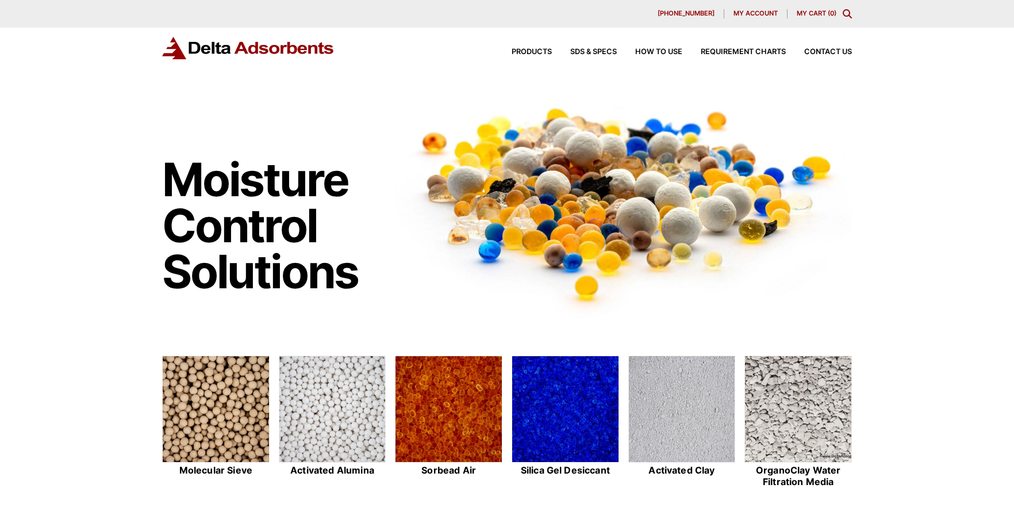
click at [847, 11] on icon "Toggle Modal Content" at bounding box center [847, 13] width 9 height 9
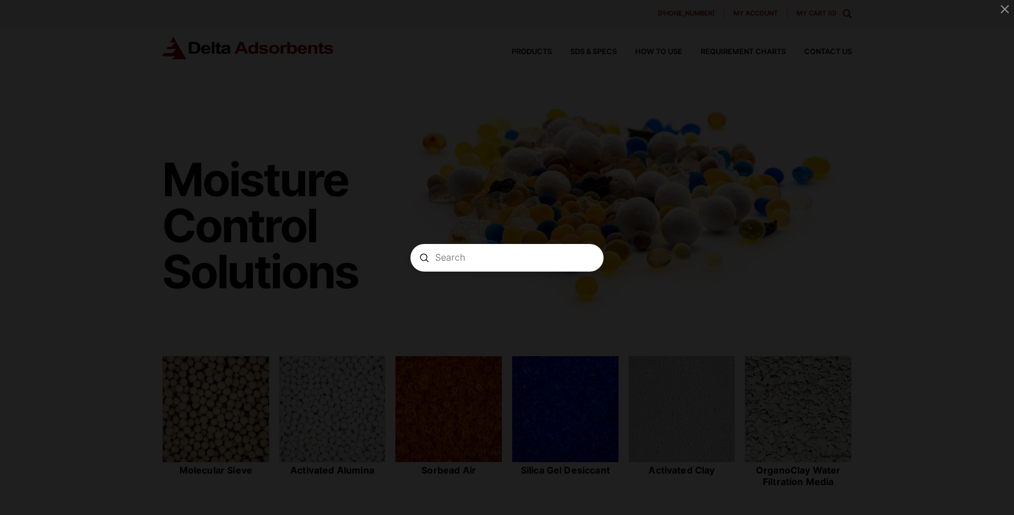
click at [500, 262] on input "Search" at bounding box center [507, 257] width 144 height 12
click at [512, 260] on input "MS5A812" at bounding box center [507, 257] width 144 height 12
type input "MS5A81225"
click at [585, 258] on icon "Modal Content" at bounding box center [589, 257] width 9 height 9
click at [1005, 5] on icon "Close Modal Content" at bounding box center [1004, 9] width 9 height 9
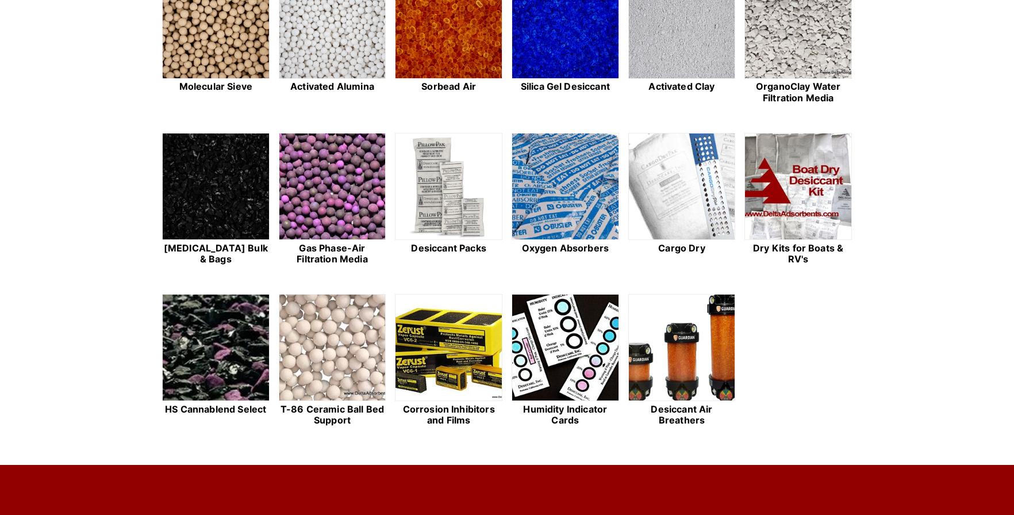
scroll to position [287, 0]
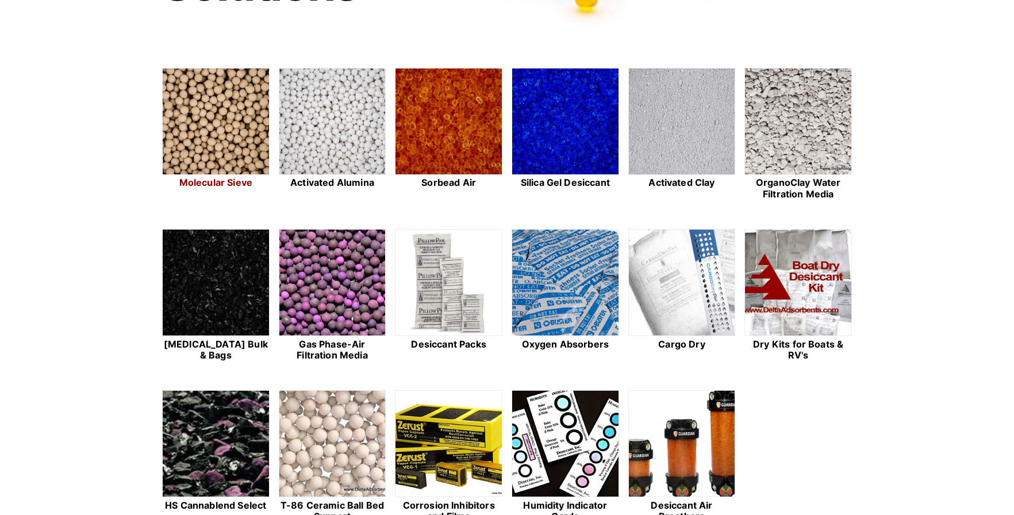
click at [204, 144] on img at bounding box center [216, 121] width 106 height 107
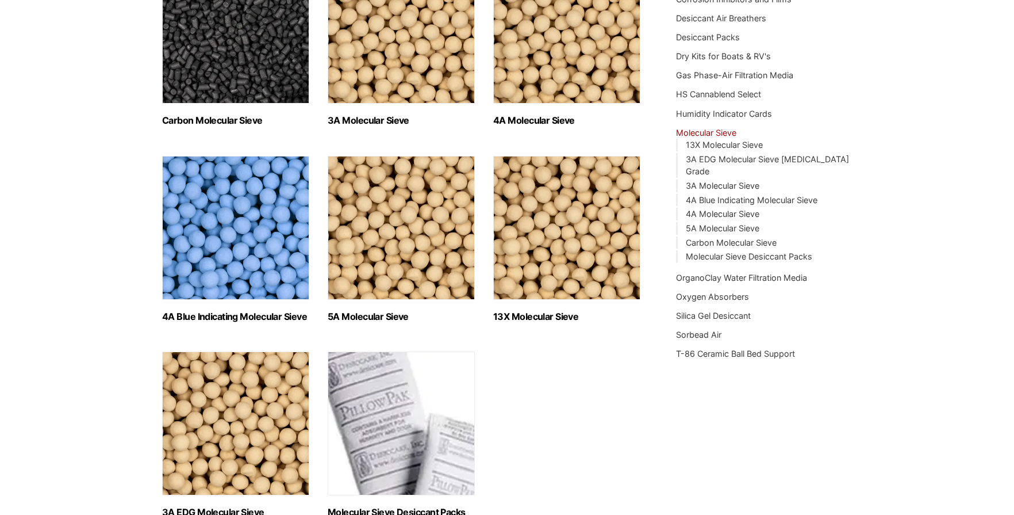
scroll to position [287, 0]
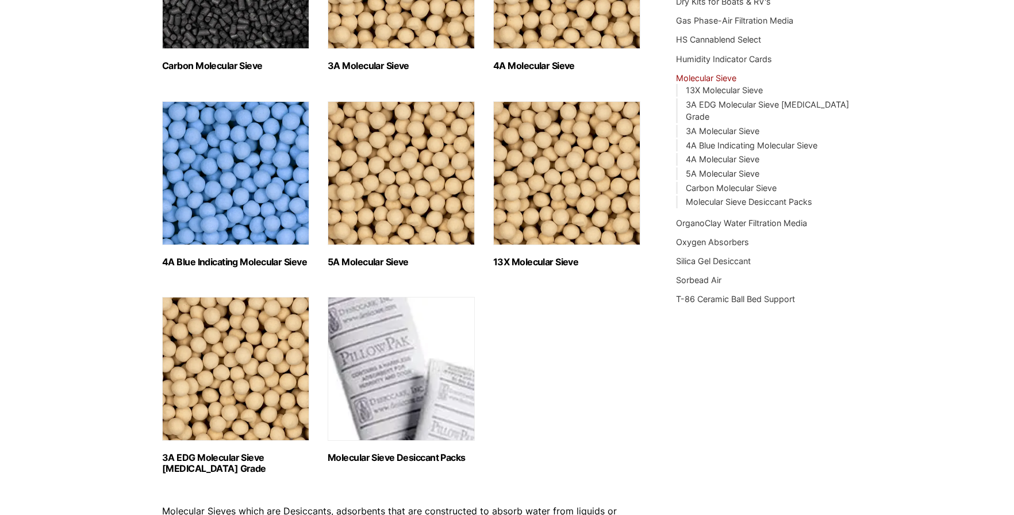
click at [389, 186] on img "Visit product category 5A Molecular Sieve" at bounding box center [401, 173] width 147 height 144
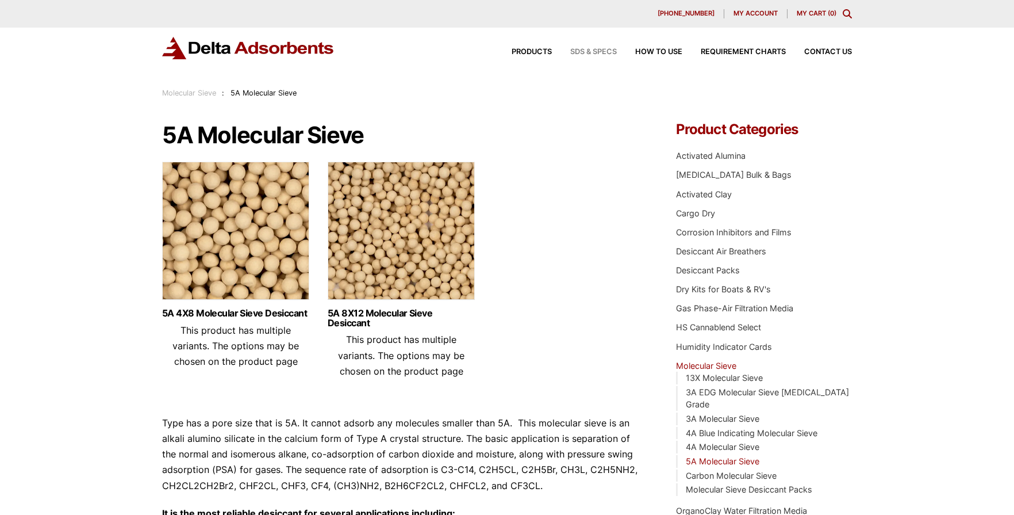
click at [590, 52] on span "SDS & SPECS" at bounding box center [593, 51] width 47 height 7
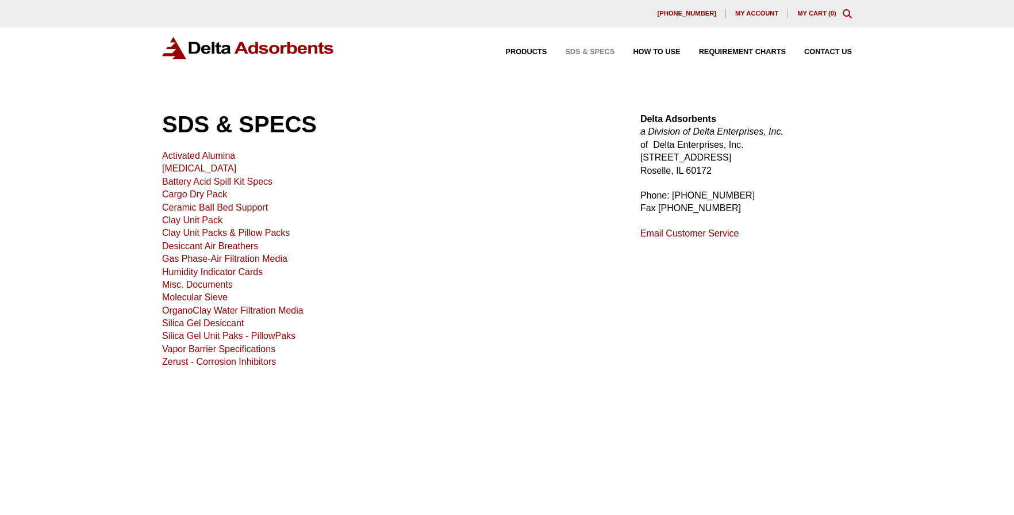
click at [172, 298] on link "Molecular Sieve" at bounding box center [195, 297] width 66 height 10
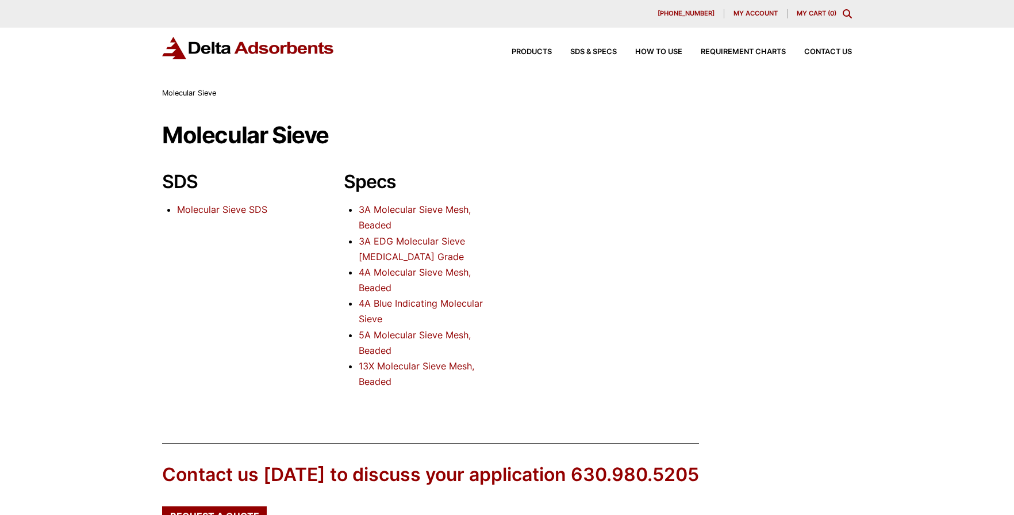
scroll to position [96, 0]
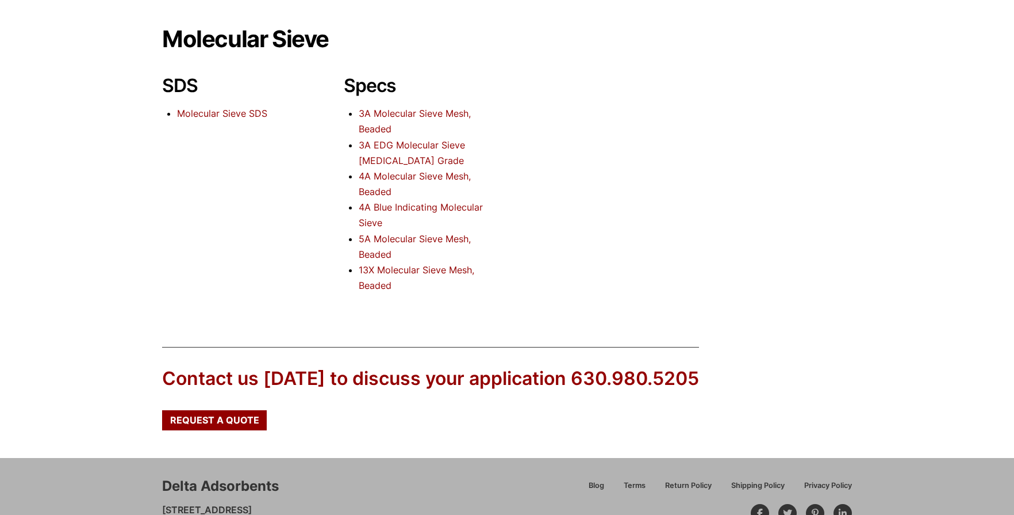
click at [392, 239] on link "5A Molecular Sieve Mesh, Beaded" at bounding box center [415, 246] width 112 height 27
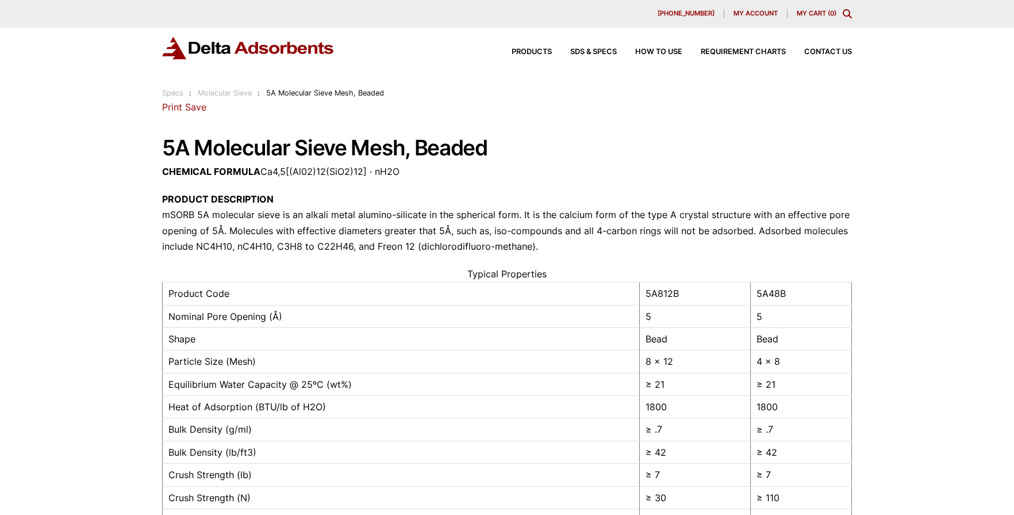
click at [197, 109] on link "Save" at bounding box center [195, 106] width 21 height 11
